Goal: Task Accomplishment & Management: Complete application form

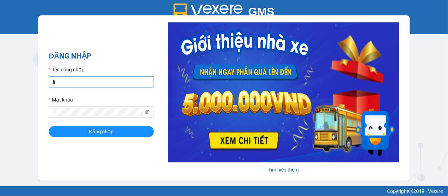
type input "liem.cuctunglimo"
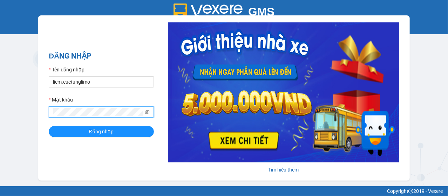
click at [49, 126] on button "Đăng nhập" at bounding box center [101, 131] width 105 height 11
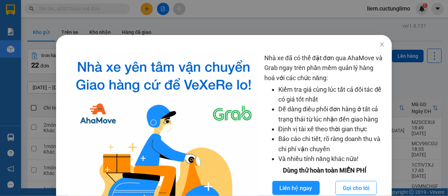
click at [150, 12] on div "Nhà xe đã có thể đặt đơn qua AhaMove và Grab ngay trên phần mềm quản lý hàng ho…" at bounding box center [224, 98] width 448 height 196
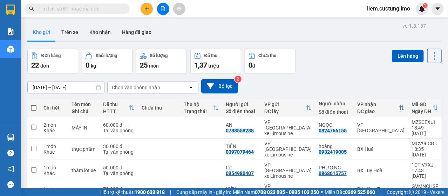
drag, startPoint x: 139, startPoint y: 7, endPoint x: 145, endPoint y: 9, distance: 5.8
click at [140, 7] on div at bounding box center [163, 9] width 53 height 12
click at [148, 9] on icon "plus" at bounding box center [146, 8] width 5 height 5
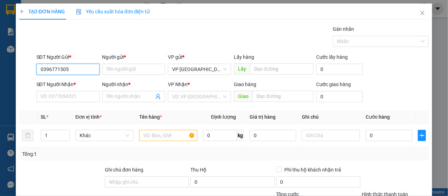
click at [75, 66] on input "0396771505" at bounding box center [67, 69] width 63 height 11
type input "0396771505"
click at [80, 82] on div "SĐT Người Nhận *" at bounding box center [67, 85] width 63 height 8
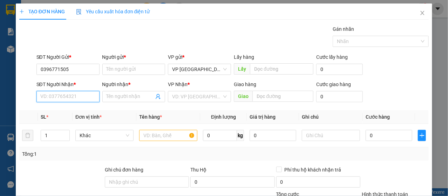
click at [80, 91] on input "SĐT Người Nhận *" at bounding box center [67, 96] width 63 height 11
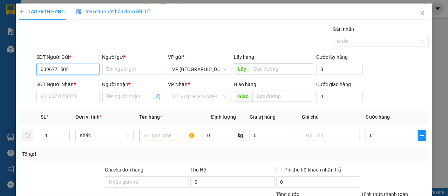
click at [82, 68] on input "0396771505" at bounding box center [67, 69] width 63 height 11
click at [88, 69] on input "0396771505" at bounding box center [67, 69] width 63 height 11
click at [59, 68] on input "0396771505" at bounding box center [67, 69] width 63 height 11
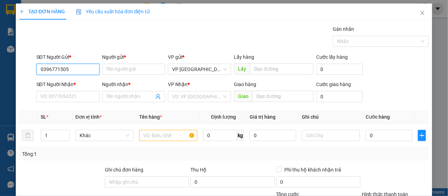
click at [59, 68] on input "0396771505" at bounding box center [67, 69] width 63 height 11
click at [84, 68] on input "0396771505" at bounding box center [67, 69] width 63 height 11
click at [123, 77] on form "SĐT Người Gửi * 0396771505 Người gửi * Tên người gửi VP gửi * VP [GEOGRAPHIC_DA…" at bounding box center [224, 79] width 410 height 52
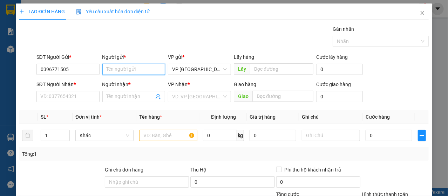
click at [121, 70] on input "Người gửi *" at bounding box center [133, 69] width 63 height 11
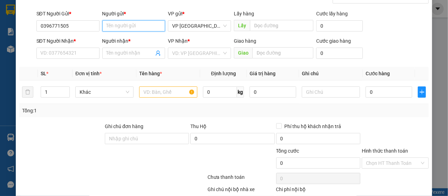
scroll to position [14, 0]
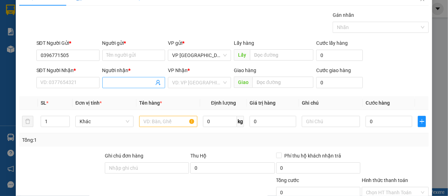
click at [140, 84] on input "Người nhận *" at bounding box center [131, 83] width 48 height 8
drag, startPoint x: 172, startPoint y: 84, endPoint x: 176, endPoint y: 86, distance: 4.3
click at [174, 84] on input "search" at bounding box center [197, 82] width 50 height 11
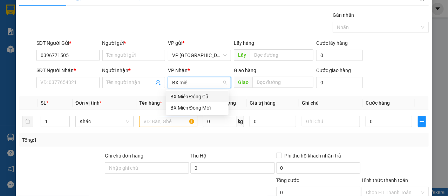
type input "BX miền"
click at [201, 110] on div "BX Miền Đông Mới" at bounding box center [197, 108] width 54 height 8
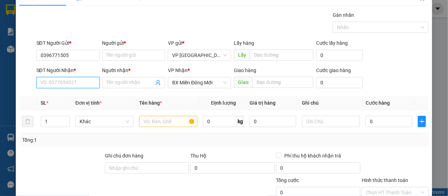
click at [63, 86] on input "SĐT Người Nhận *" at bounding box center [67, 82] width 63 height 11
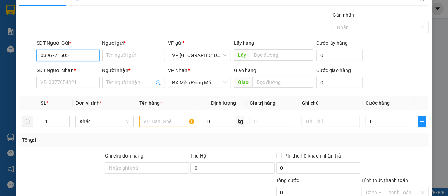
click at [81, 54] on input "0396771505" at bounding box center [67, 55] width 63 height 11
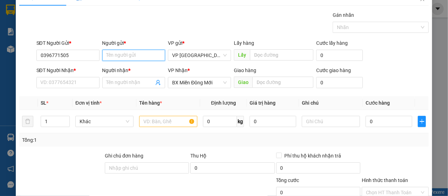
click at [115, 58] on input "Người gửi *" at bounding box center [133, 55] width 63 height 11
type input "Phương"
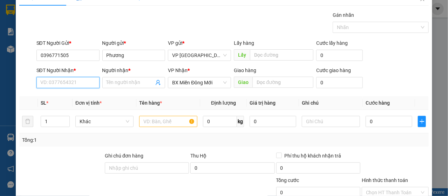
click at [78, 84] on input "SĐT Người Nhận *" at bounding box center [67, 82] width 63 height 11
drag, startPoint x: 75, startPoint y: 94, endPoint x: 94, endPoint y: 92, distance: 18.4
click at [77, 95] on div "0333640665 - [GEOGRAPHIC_DATA]" at bounding box center [79, 97] width 79 height 8
type input "0333640665"
type input "Hà"
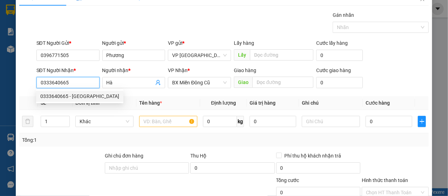
type input "60.000"
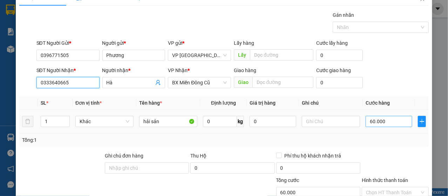
type input "0333640665"
click at [395, 122] on input "60.000" at bounding box center [389, 121] width 47 height 11
type input "7"
type input "70"
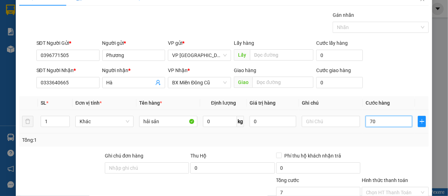
type input "700"
type input "7.000"
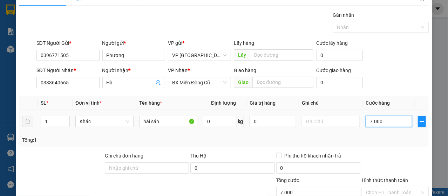
type input "70.000"
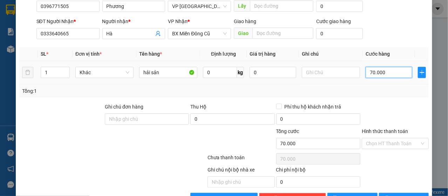
scroll to position [84, 0]
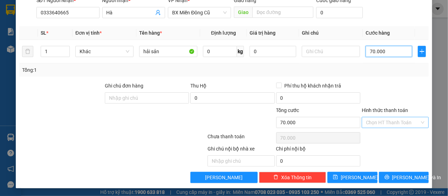
type input "70.000"
drag, startPoint x: 371, startPoint y: 127, endPoint x: 373, endPoint y: 123, distance: 4.2
click at [371, 126] on input "Hình thức thanh toán" at bounding box center [393, 122] width 54 height 11
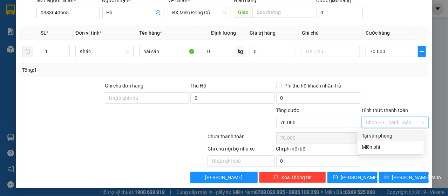
click at [374, 135] on div "Tại văn phòng" at bounding box center [391, 136] width 58 height 8
type input "0"
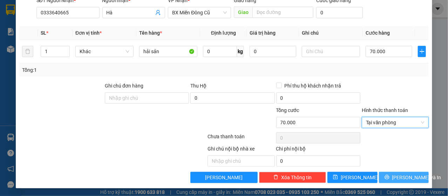
click at [403, 176] on span "[PERSON_NAME] và In" at bounding box center [416, 178] width 49 height 8
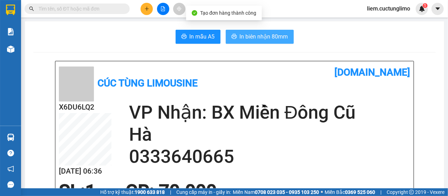
click at [252, 39] on span "In biên nhận 80mm" at bounding box center [264, 36] width 48 height 9
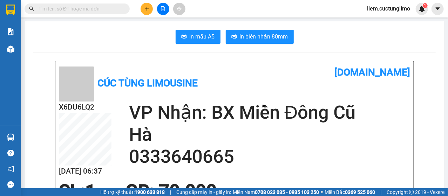
click at [149, 8] on icon "plus" at bounding box center [146, 8] width 5 height 5
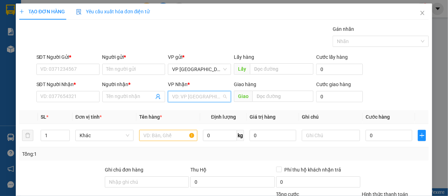
click at [203, 99] on input "search" at bounding box center [197, 97] width 50 height 11
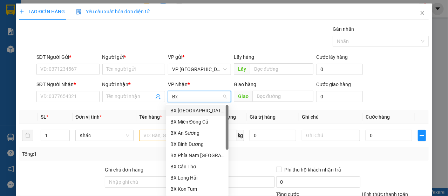
type input "Bx v"
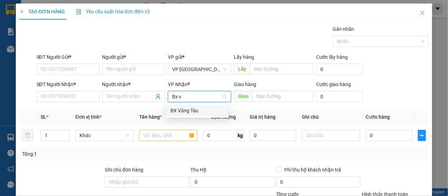
click at [200, 110] on div "BX Vũng Tàu" at bounding box center [197, 111] width 54 height 8
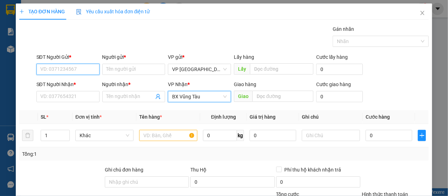
click at [77, 69] on input "SĐT Người Gửi *" at bounding box center [67, 69] width 63 height 11
type input "0983565727"
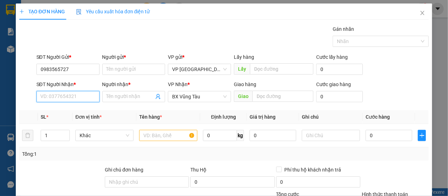
click at [61, 94] on input "SĐT Người Nhận *" at bounding box center [67, 96] width 63 height 11
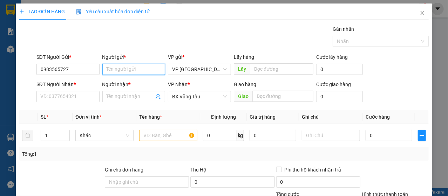
click at [116, 66] on input "Người gửi *" at bounding box center [133, 69] width 63 height 11
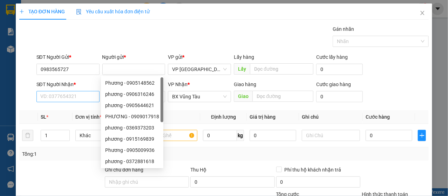
click at [75, 89] on div "SĐT Người Nhận *" at bounding box center [67, 86] width 63 height 11
click at [73, 93] on input "SĐT Người Nhận *" at bounding box center [67, 96] width 63 height 11
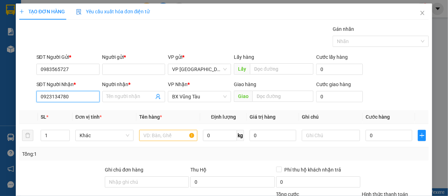
click at [61, 95] on input "0923134780" at bounding box center [67, 96] width 63 height 11
click at [75, 94] on input "0923134780" at bounding box center [67, 96] width 63 height 11
type input "0923134780"
click at [120, 93] on input "Người nhận *" at bounding box center [131, 97] width 48 height 8
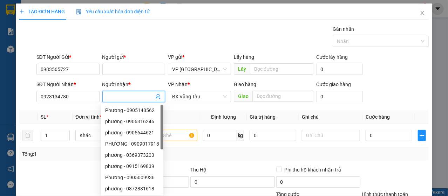
click at [123, 96] on input "Người nhận *" at bounding box center [131, 97] width 48 height 8
type input "0798698551"
click at [137, 66] on input "Người gửi *" at bounding box center [133, 69] width 63 height 11
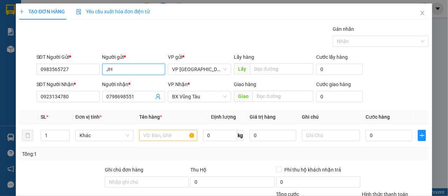
type input "J"
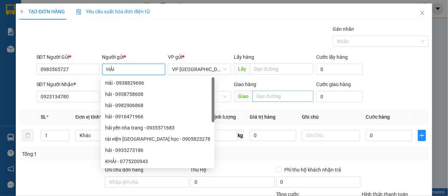
type input "HẢI"
click at [261, 99] on input "text" at bounding box center [282, 96] width 61 height 11
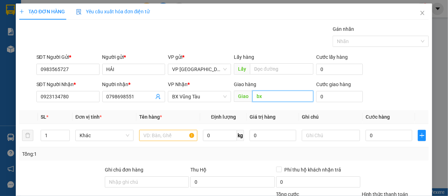
type input "bx"
type input "BX bà rịa"
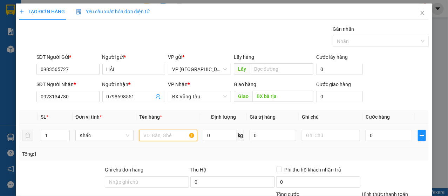
click at [153, 133] on input "text" at bounding box center [168, 135] width 58 height 11
type input "D"
type input "Đồ khô"
type input "Hải sản khô"
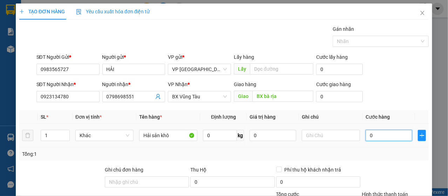
click at [376, 134] on input "0" at bounding box center [389, 135] width 47 height 11
type input "1"
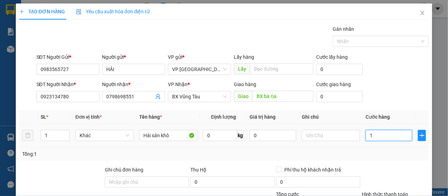
type input "10"
type input "100"
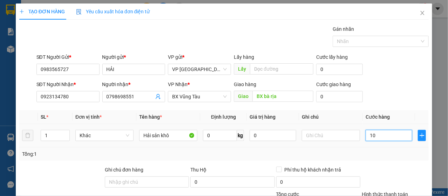
type input "100"
type input "1.000"
type input "10.000"
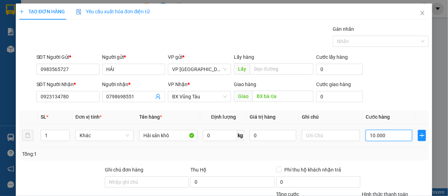
type input "10.000"
type input "100.000"
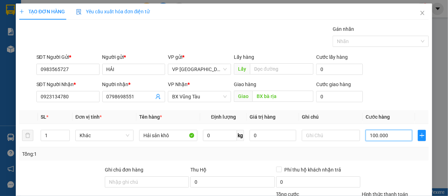
type input "100.000"
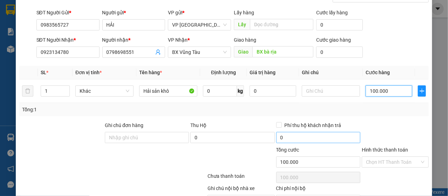
scroll to position [84, 0]
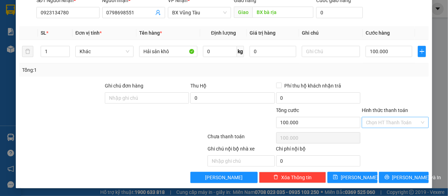
click at [389, 120] on input "Hình thức thanh toán" at bounding box center [393, 122] width 54 height 11
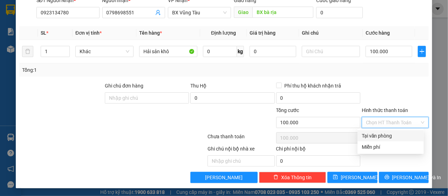
click at [384, 132] on div "Tại văn phòng" at bounding box center [391, 136] width 58 height 8
type input "0"
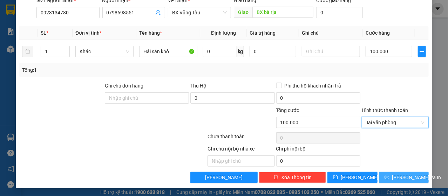
click at [400, 177] on span "[PERSON_NAME] và In" at bounding box center [416, 178] width 49 height 8
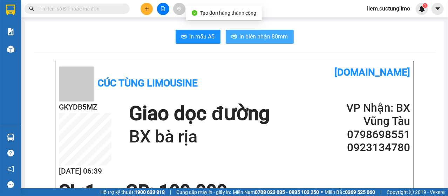
click at [234, 31] on button "In biên nhận 80mm" at bounding box center [260, 37] width 68 height 14
